Goal: Task Accomplishment & Management: Complete application form

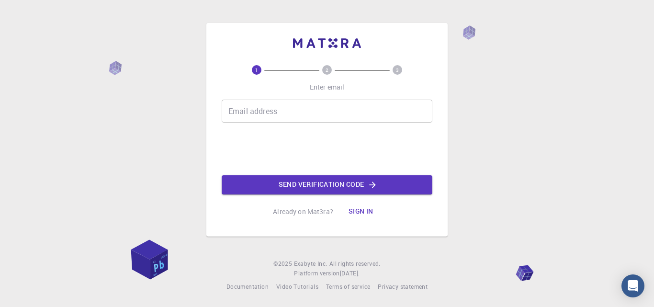
click at [277, 98] on div "1 2 3 Enter email Email address Email address 03AFcWeA47cC-y9O3eNvl2Vsytme1P24c…" at bounding box center [327, 143] width 211 height 156
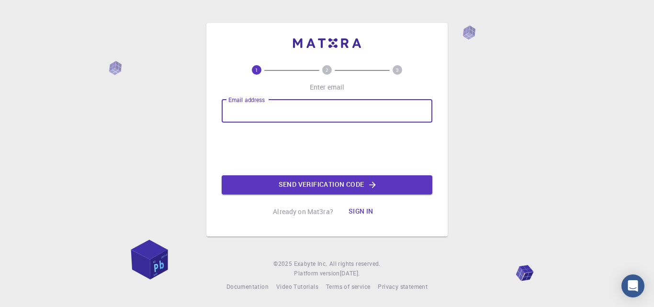
click at [277, 101] on input "Email address" at bounding box center [327, 111] width 211 height 23
type input "[EMAIL_ADDRESS][DOMAIN_NAME]"
click at [316, 183] on button "Send verification code" at bounding box center [327, 184] width 211 height 19
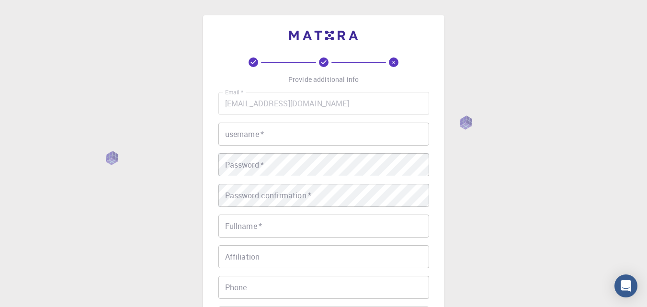
scroll to position [47, 0]
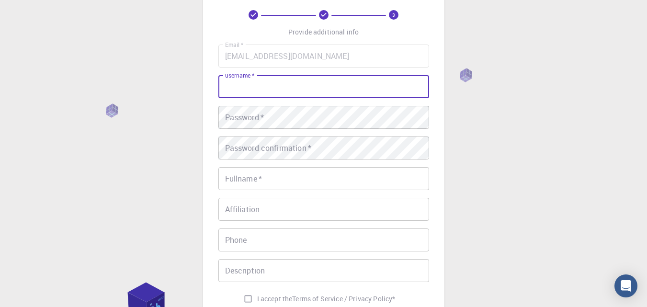
click at [257, 95] on input "username   *" at bounding box center [323, 86] width 211 height 23
type input "R"
type input "[PERSON_NAME]"
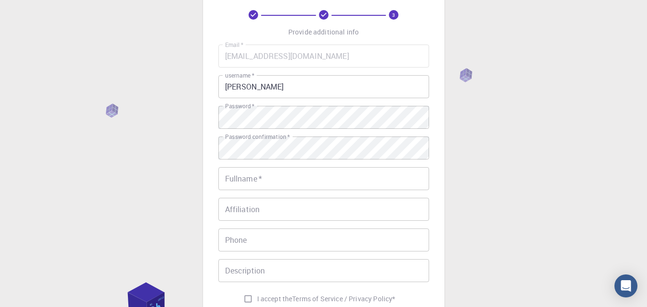
drag, startPoint x: 288, startPoint y: 163, endPoint x: 289, endPoint y: 176, distance: 13.0
click at [289, 176] on div "Email   * [EMAIL_ADDRESS][DOMAIN_NAME] Email   * username   * [PERSON_NAME] use…" at bounding box center [323, 176] width 211 height 263
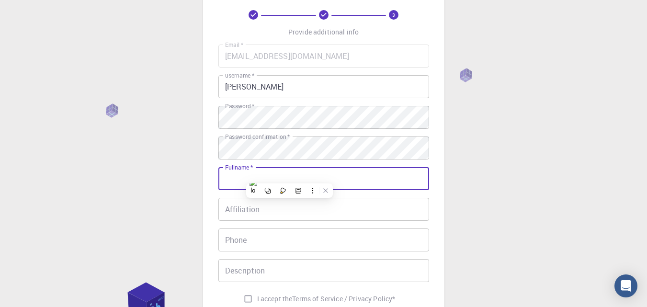
click at [289, 176] on input "Fullname   *" at bounding box center [323, 178] width 211 height 23
type input "[PERSON_NAME]"
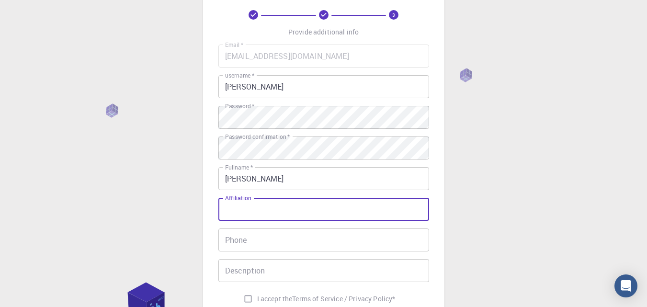
click at [282, 203] on input "Affiliation" at bounding box center [323, 209] width 211 height 23
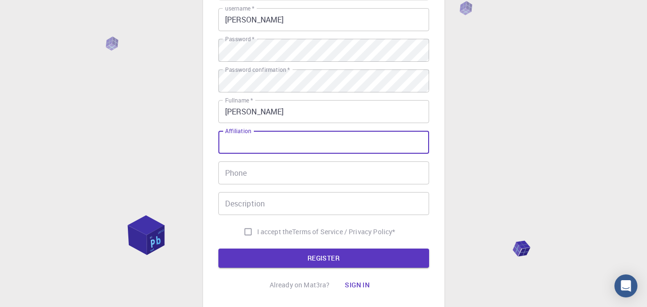
scroll to position [106, 0]
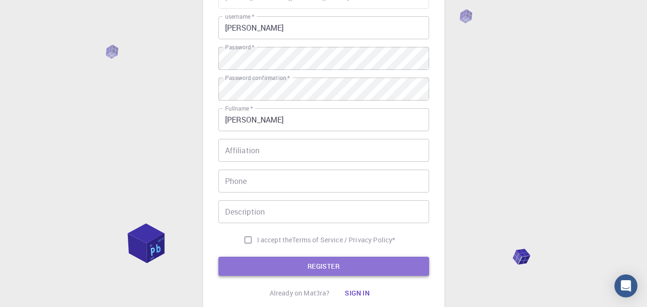
click at [273, 263] on button "REGISTER" at bounding box center [323, 266] width 211 height 19
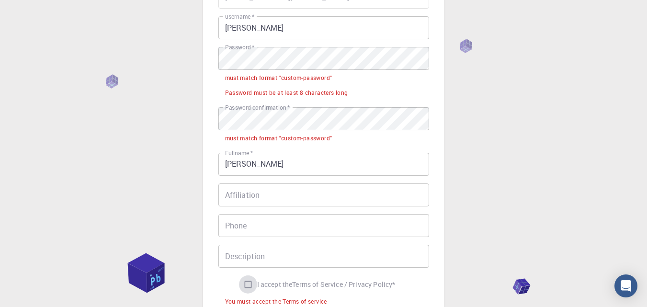
click at [243, 285] on input "I accept the Terms of Service / Privacy Policy *" at bounding box center [248, 284] width 18 height 18
checkbox input "true"
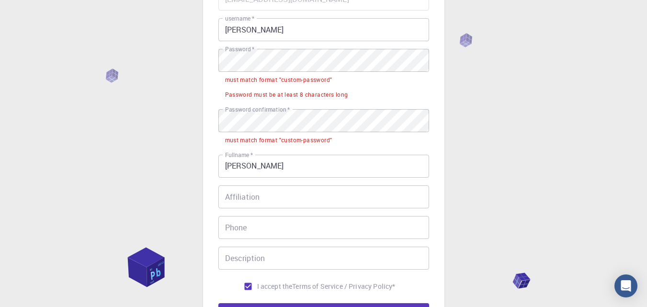
scroll to position [112, 0]
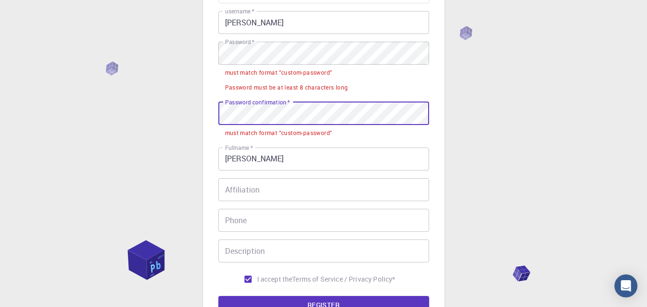
click at [203, 122] on div "3 Provide additional info Email   * [EMAIL_ADDRESS][DOMAIN_NAME] Email   * user…" at bounding box center [323, 130] width 241 height 453
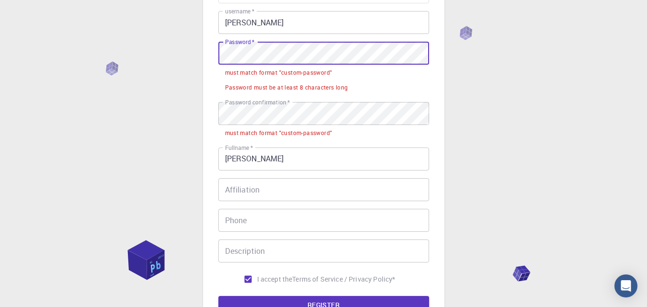
click at [200, 47] on div "3 Provide additional info Email   * [EMAIL_ADDRESS][DOMAIN_NAME] Email   * user…" at bounding box center [323, 153] width 647 height 531
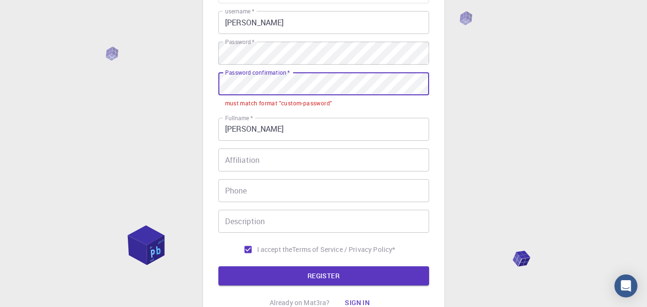
click at [191, 101] on div "3 Provide additional info Email   * [EMAIL_ADDRESS][DOMAIN_NAME] Email   * user…" at bounding box center [323, 139] width 647 height 502
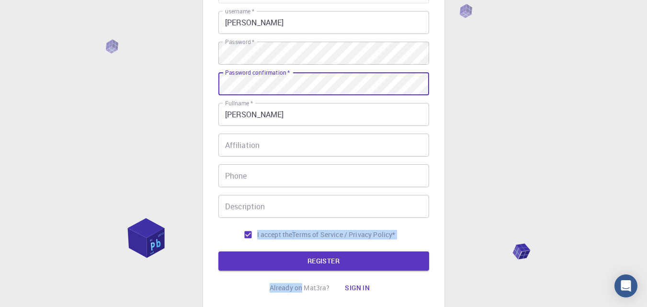
drag, startPoint x: 303, startPoint y: 292, endPoint x: 298, endPoint y: 217, distance: 74.3
click at [298, 217] on div "3 Provide additional info Email   * [EMAIL_ADDRESS][DOMAIN_NAME] Email   * user…" at bounding box center [323, 121] width 211 height 351
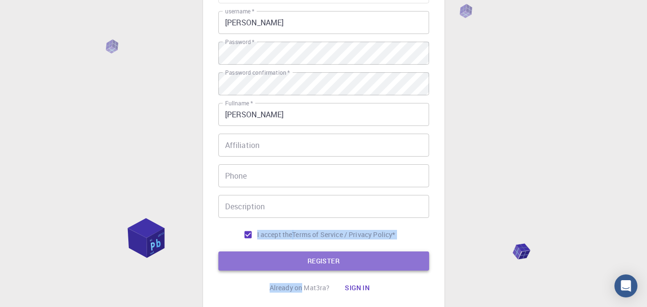
click at [310, 259] on button "REGISTER" at bounding box center [323, 260] width 211 height 19
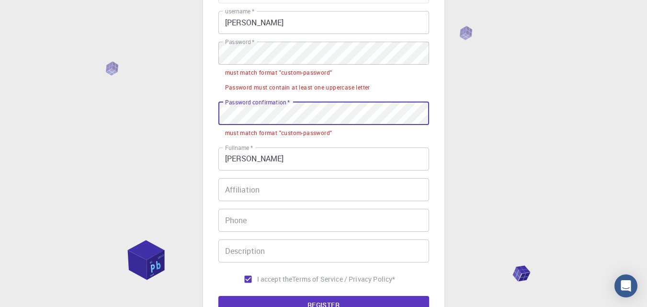
click at [117, 117] on div "3 Provide additional info Email   * [EMAIL_ADDRESS][DOMAIN_NAME] Email   * user…" at bounding box center [323, 153] width 647 height 531
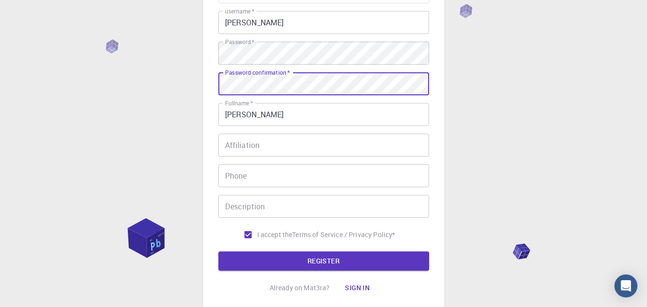
click at [218, 251] on button "REGISTER" at bounding box center [323, 260] width 211 height 19
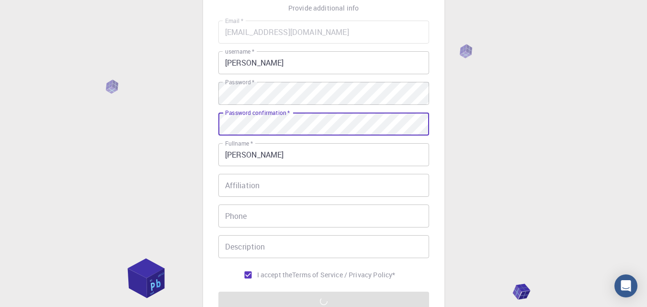
scroll to position [59, 0]
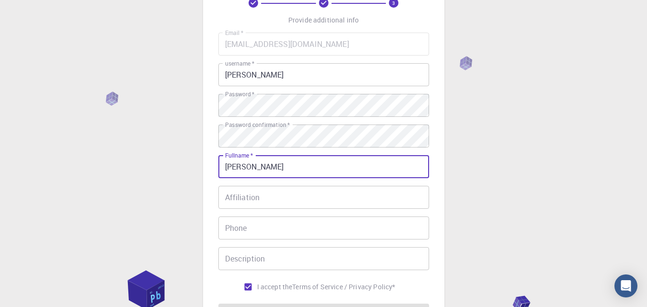
click at [322, 169] on input "[PERSON_NAME]" at bounding box center [323, 166] width 211 height 23
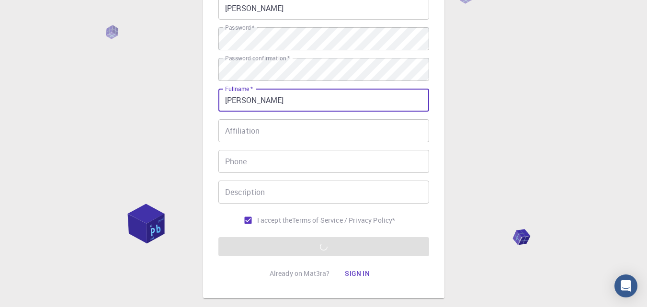
scroll to position [128, 0]
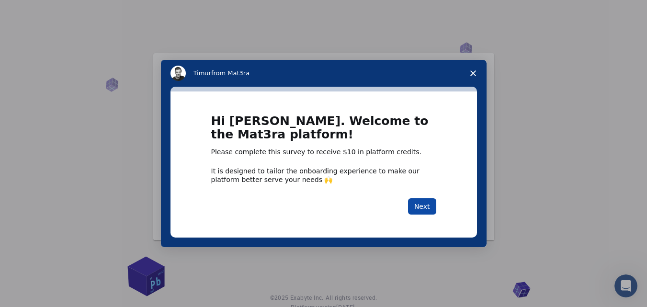
click at [427, 201] on button "Next" at bounding box center [422, 206] width 28 height 16
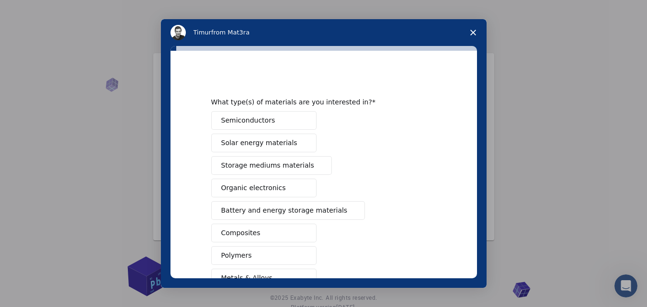
click at [479, 24] on span "Close survey" at bounding box center [473, 32] width 27 height 27
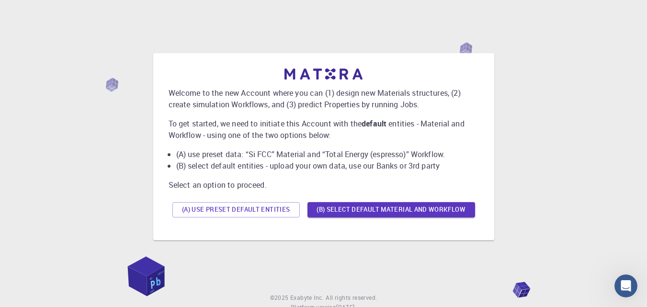
click at [477, 28] on div "Welcome to the new Account where you can (1) design new Materials structures, (…" at bounding box center [323, 146] width 624 height 239
click at [290, 199] on div "(A) Use preset default entities (B) Select default material and workflow" at bounding box center [324, 209] width 310 height 23
click at [289, 204] on button "(A) Use preset default entities" at bounding box center [235, 209] width 127 height 15
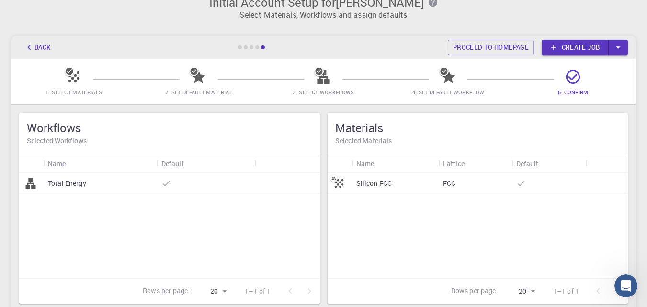
scroll to position [11, 0]
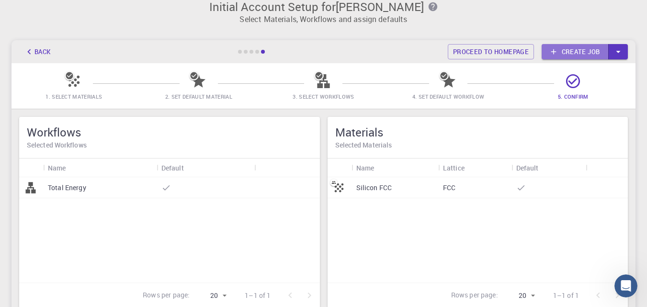
click at [576, 55] on link "Create job" at bounding box center [575, 51] width 67 height 15
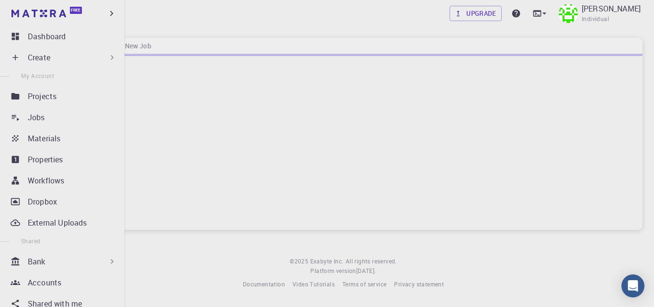
click at [45, 57] on p "Create" at bounding box center [39, 57] width 23 height 11
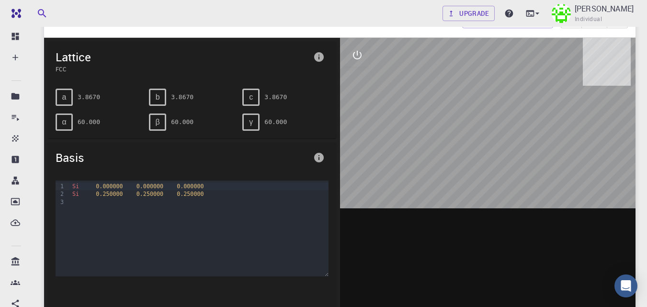
scroll to position [118, 0]
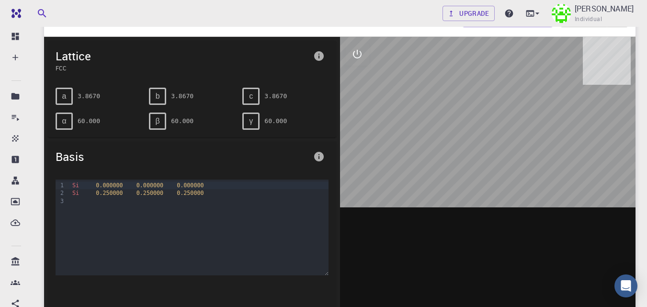
drag, startPoint x: 502, startPoint y: 155, endPoint x: 516, endPoint y: 124, distance: 34.1
click at [516, 124] on div at bounding box center [488, 186] width 296 height 298
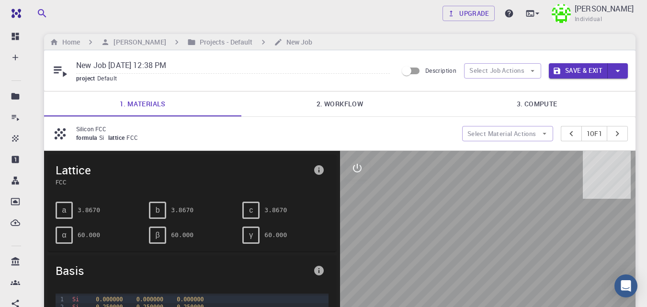
scroll to position [0, 0]
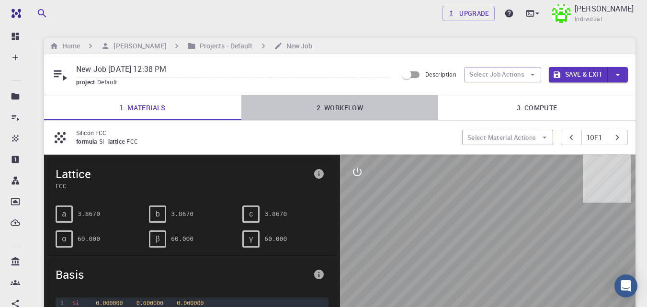
click at [365, 105] on link "2. Workflow" at bounding box center [339, 107] width 197 height 25
